Goal: Task Accomplishment & Management: Manage account settings

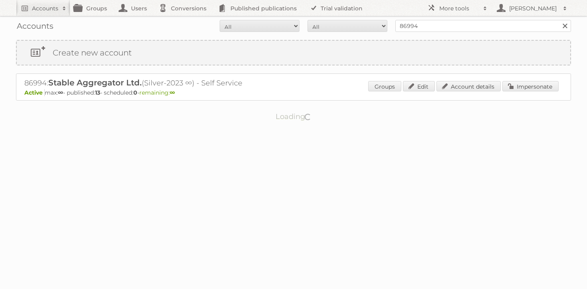
click at [443, 28] on input "86994" at bounding box center [483, 26] width 176 height 12
type input "maxroy"
click at [558, 20] on input "Search" at bounding box center [564, 26] width 12 height 12
click at [530, 86] on link "Impersonate" at bounding box center [530, 86] width 56 height 10
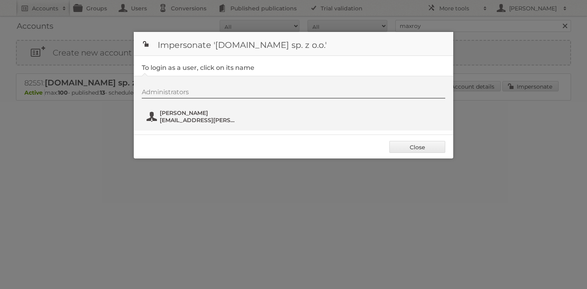
click at [185, 114] on span "Bartosz Berliński" at bounding box center [198, 112] width 77 height 7
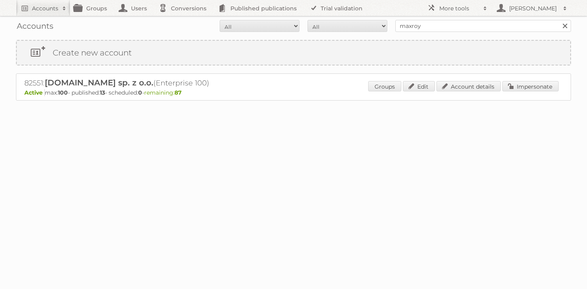
click at [440, 25] on input "maxroy" at bounding box center [483, 26] width 176 height 12
type input "rusta"
click at [558, 20] on input "Search" at bounding box center [564, 26] width 12 height 12
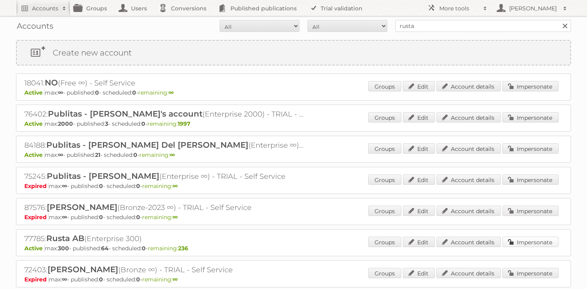
click at [544, 244] on link "Impersonate" at bounding box center [530, 242] width 56 height 10
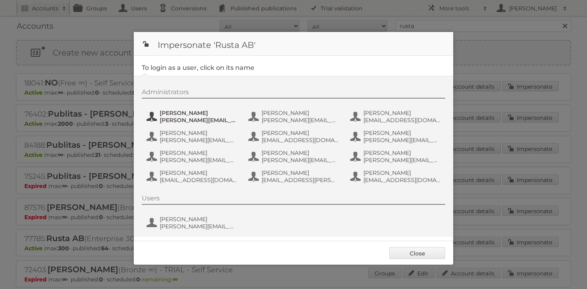
click at [178, 120] on span "Alexander.Stenvall@rusta.com" at bounding box center [198, 120] width 77 height 7
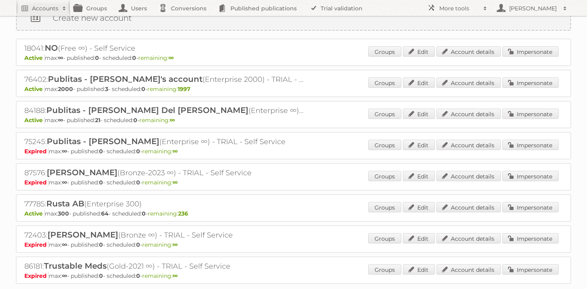
scroll to position [43, 0]
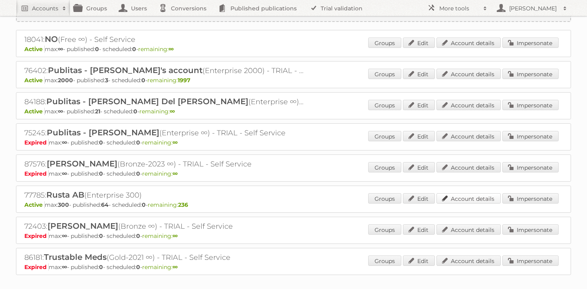
click at [476, 197] on link "Account details" at bounding box center [468, 198] width 64 height 10
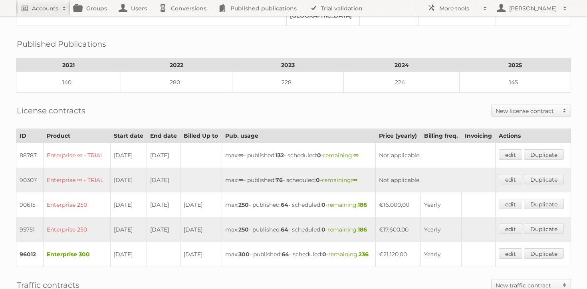
scroll to position [181, 0]
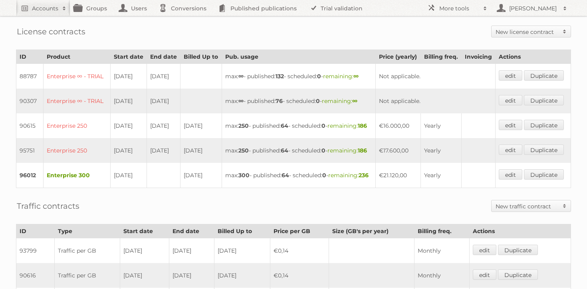
click at [332, 104] on td "max: ∞ - published: 76 - scheduled: 0 - remaining: ∞" at bounding box center [298, 101] width 154 height 25
drag, startPoint x: 22, startPoint y: 26, endPoint x: 136, endPoint y: 43, distance: 115.7
click at [136, 43] on div "Account 77785: Rusta AB Groups Edit Impersonate Overview Billing contact Billin…" at bounding box center [293, 149] width 587 height 660
click at [152, 50] on th "End date" at bounding box center [164, 57] width 34 height 14
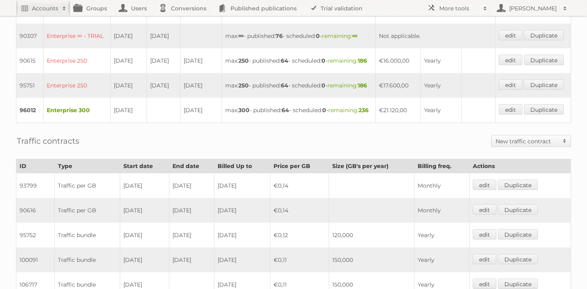
scroll to position [251, 0]
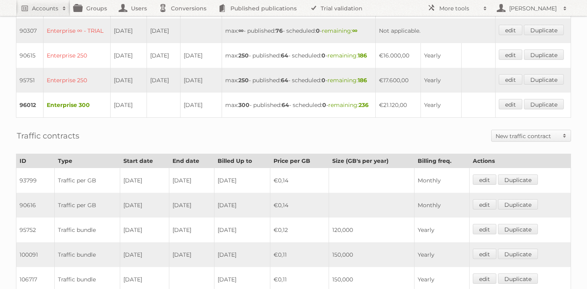
click at [400, 118] on td "€21.120,00" at bounding box center [398, 105] width 45 height 25
click at [399, 93] on td "€17.600,00" at bounding box center [398, 80] width 45 height 25
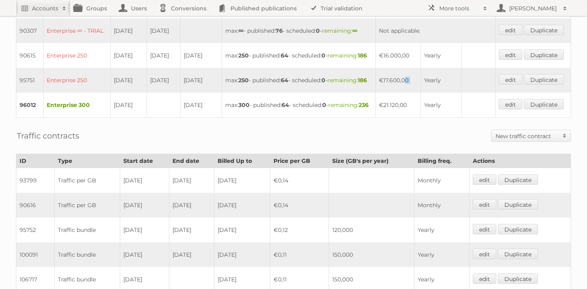
click at [399, 93] on td "€17.600,00" at bounding box center [398, 80] width 45 height 25
click at [393, 68] on td "€16.000,00" at bounding box center [398, 55] width 45 height 25
click at [394, 35] on td "Not applicable." at bounding box center [436, 30] width 120 height 25
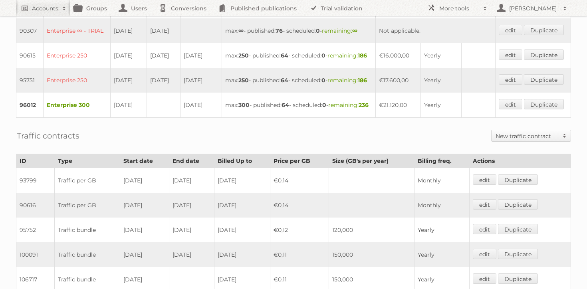
click at [394, 43] on td "Not applicable." at bounding box center [436, 30] width 120 height 25
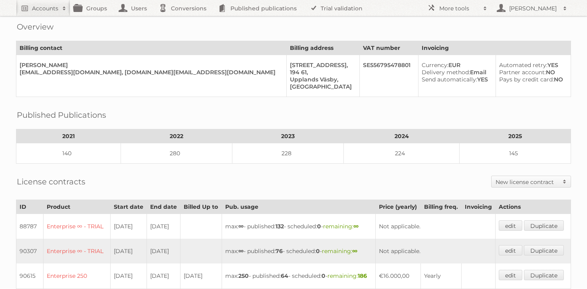
scroll to position [0, 0]
